Goal: Task Accomplishment & Management: Manage account settings

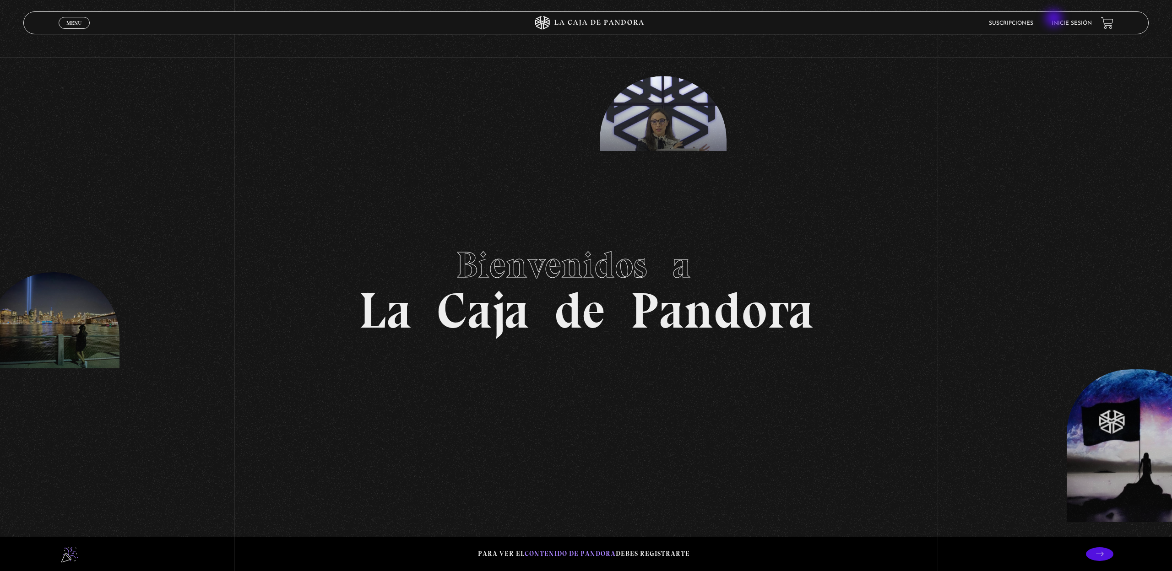
click at [1055, 21] on link "Inicie sesión" at bounding box center [1072, 23] width 40 height 5
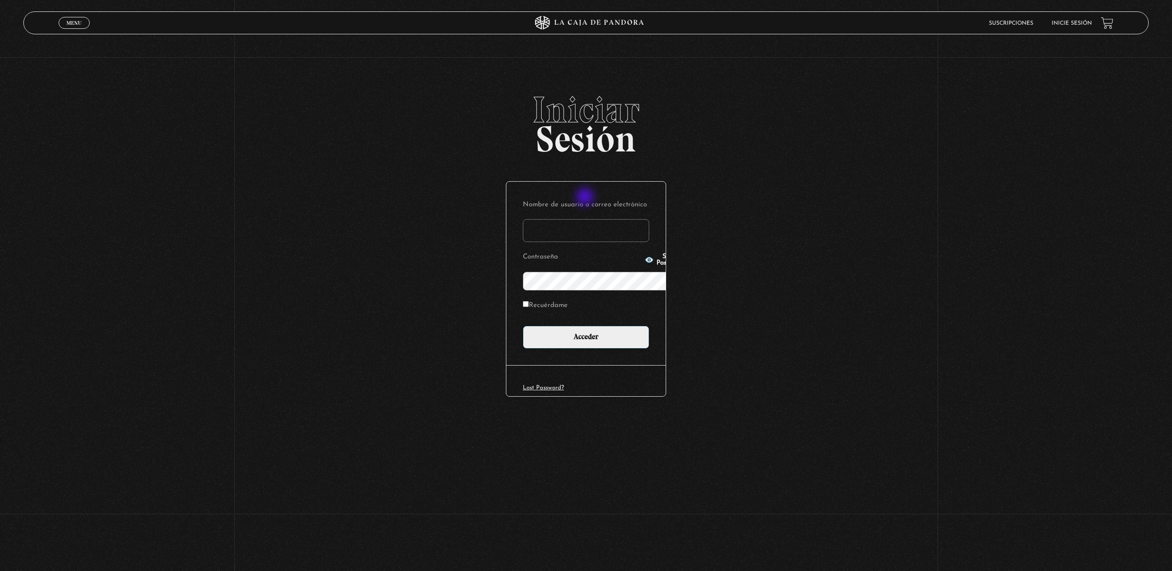
click at [586, 219] on input "Nombre de usuario o correo electrónico" at bounding box center [586, 230] width 126 height 23
type input "[PERSON_NAME][EMAIL_ADDRESS][PERSON_NAME][DOMAIN_NAME]"
click at [586, 326] on input "Acceder" at bounding box center [586, 337] width 126 height 23
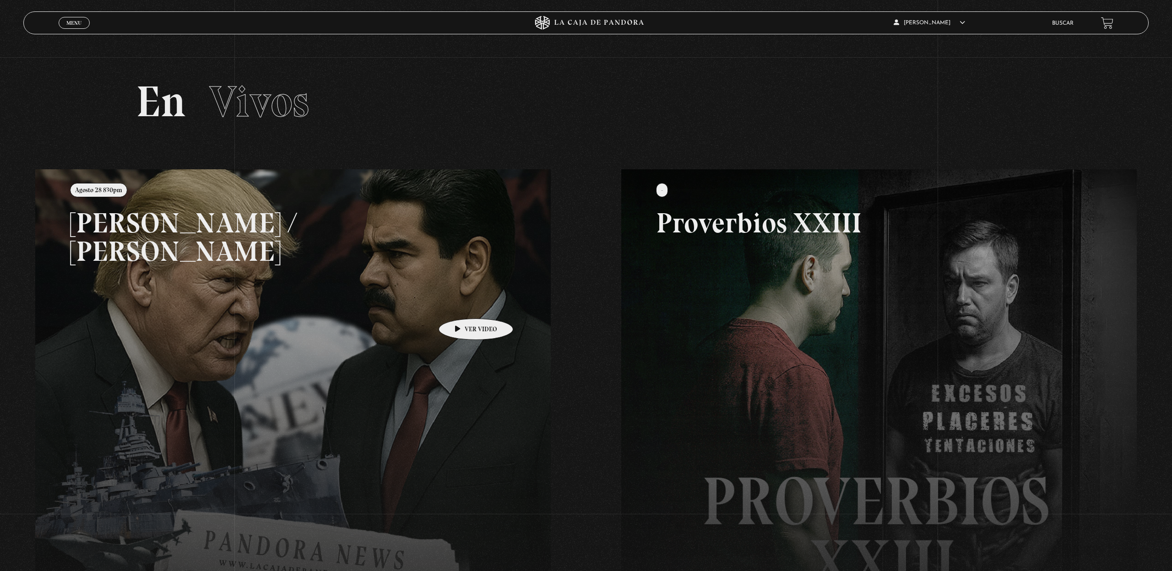
click at [461, 305] on link at bounding box center [621, 454] width 1172 height 571
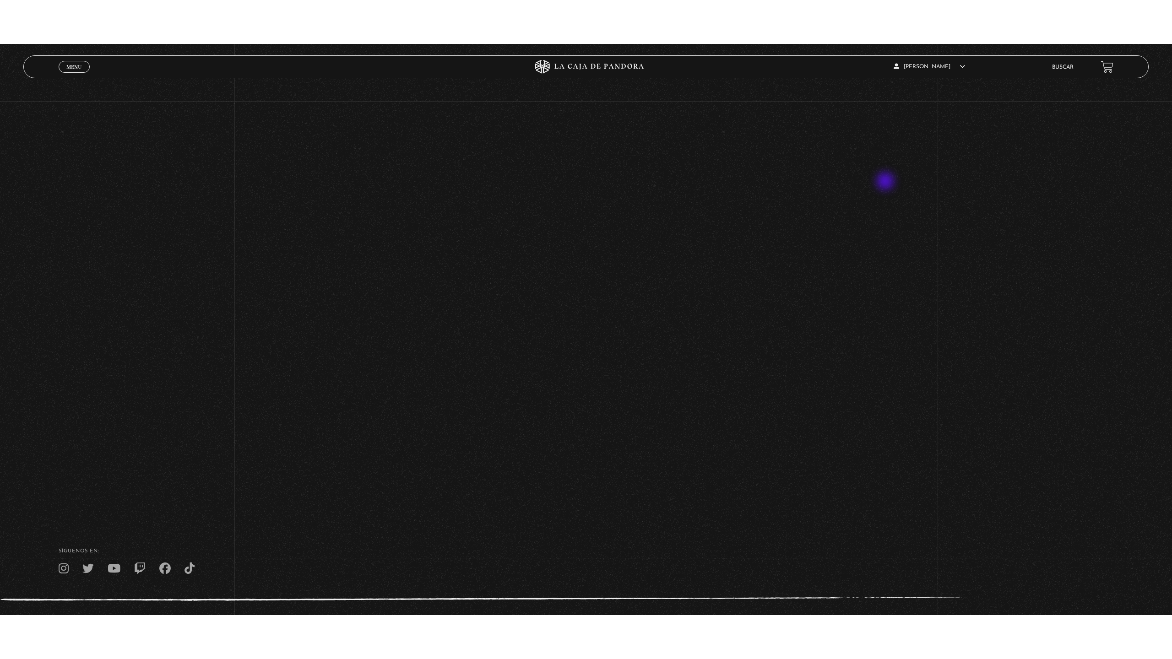
scroll to position [264, 0]
